Goal: Check status: Check status

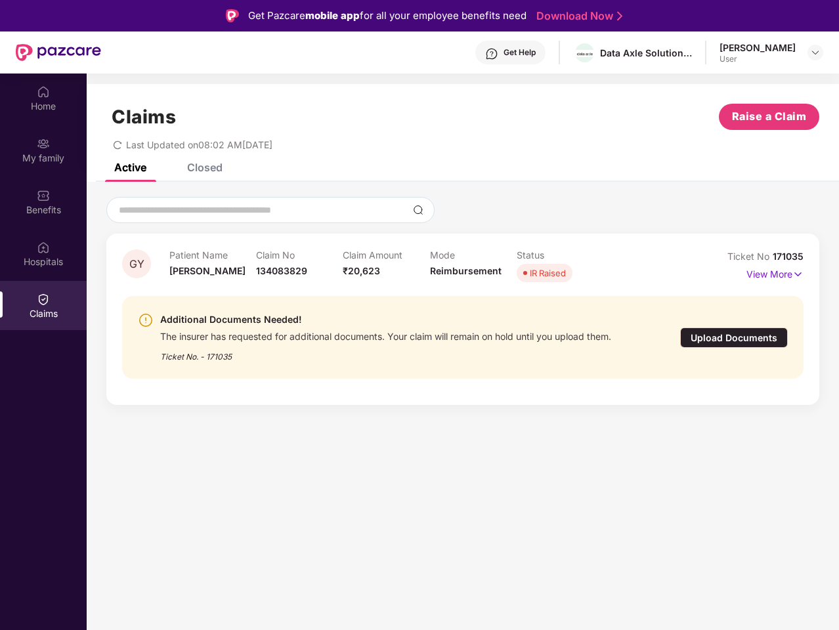
click at [419, 315] on div "Additional Documents Needed!" at bounding box center [385, 320] width 451 height 16
click at [530, 52] on div "Get Help" at bounding box center [519, 52] width 32 height 10
click at [815, 52] on img at bounding box center [815, 52] width 10 height 10
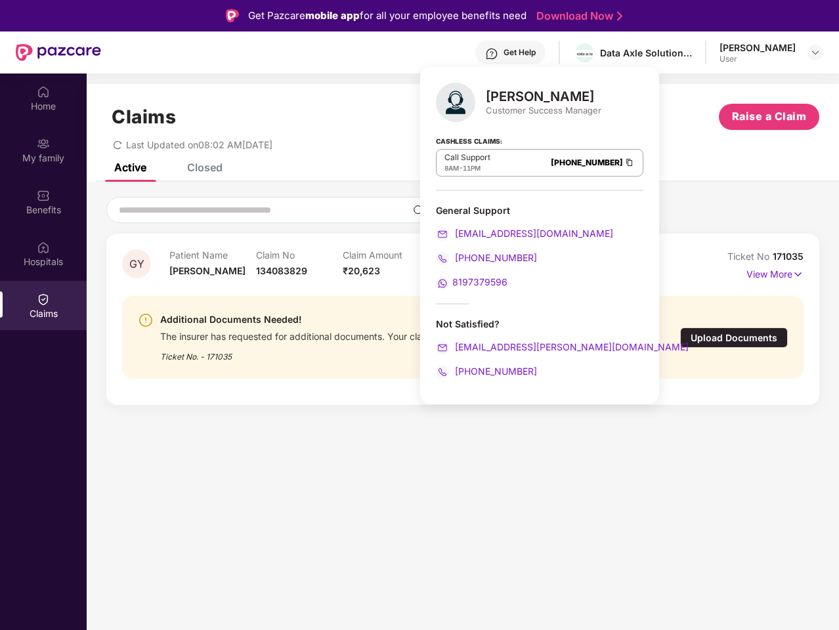
click at [43, 98] on img at bounding box center [43, 91] width 13 height 13
